Goal: Transaction & Acquisition: Purchase product/service

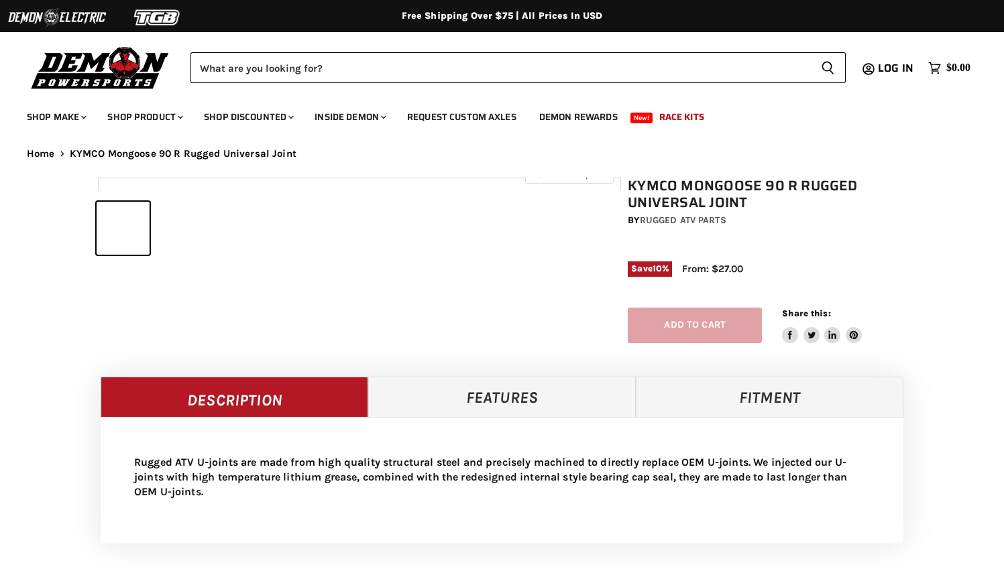
select select "******"
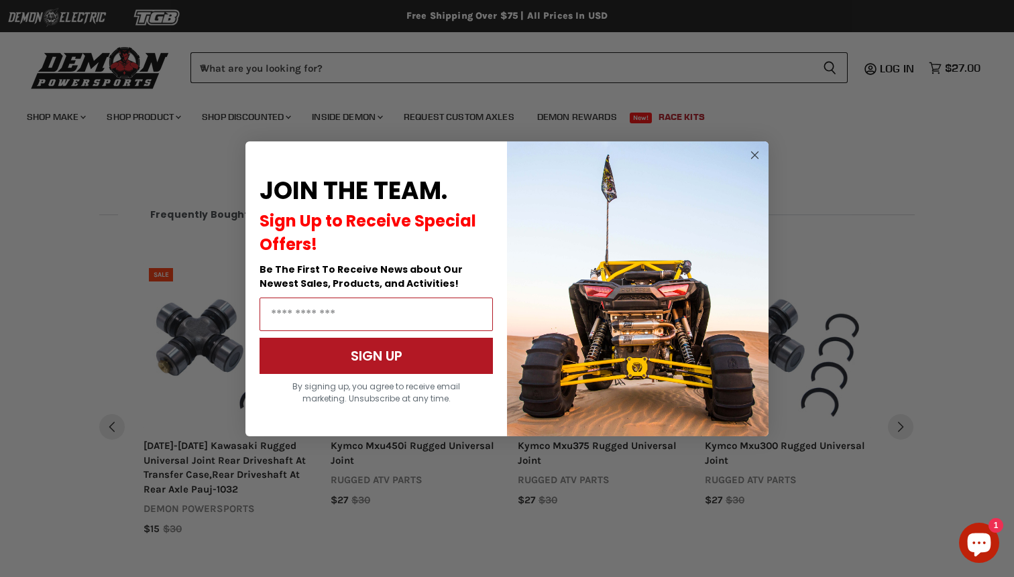
scroll to position [935, 0]
